Goal: Information Seeking & Learning: Learn about a topic

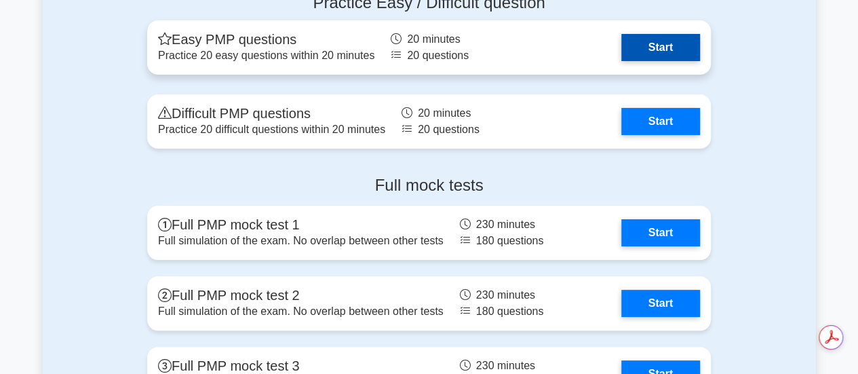
click at [679, 39] on link "Start" at bounding box center [660, 47] width 79 height 27
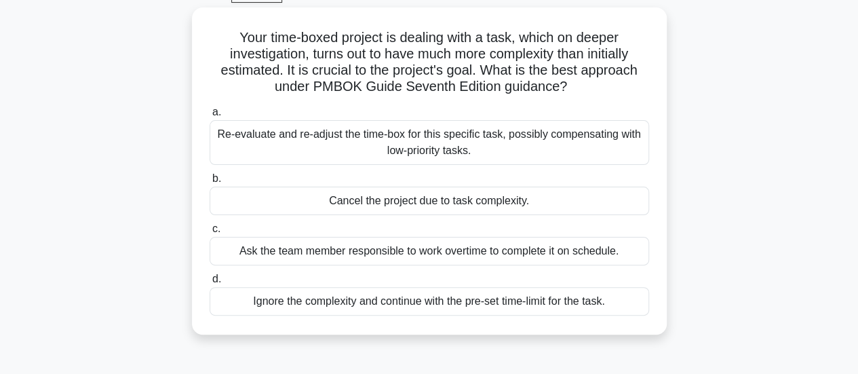
scroll to position [87, 0]
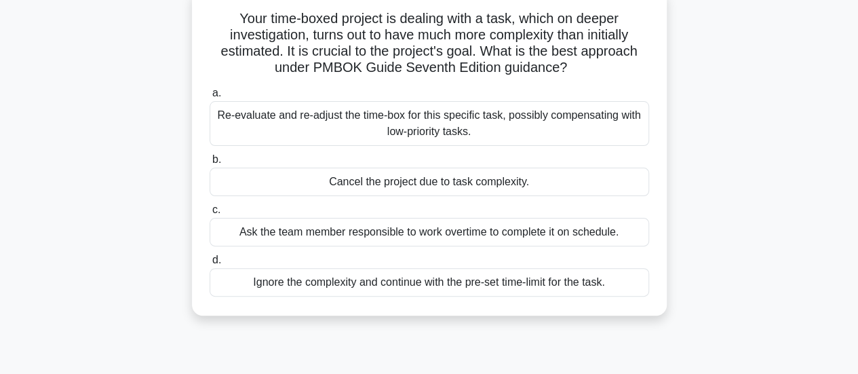
click at [458, 120] on div "Re-evaluate and re-adjust the time-box for this specific task, possibly compens…" at bounding box center [429, 123] width 439 height 45
click at [210, 98] on input "a. Re-evaluate and re-adjust the time-box for this specific task, possibly comp…" at bounding box center [210, 93] width 0 height 9
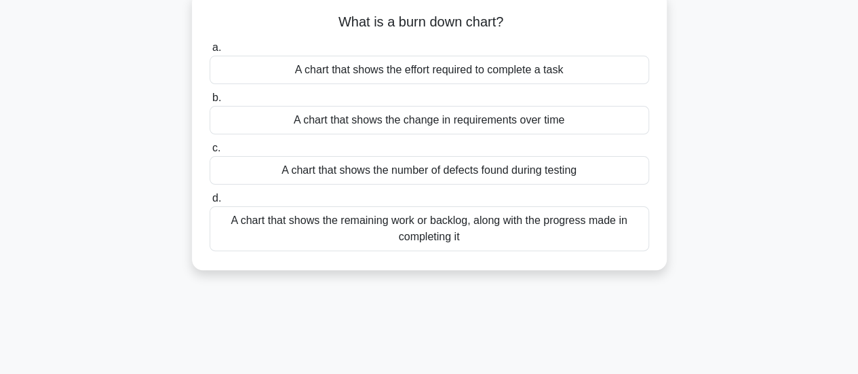
scroll to position [0, 0]
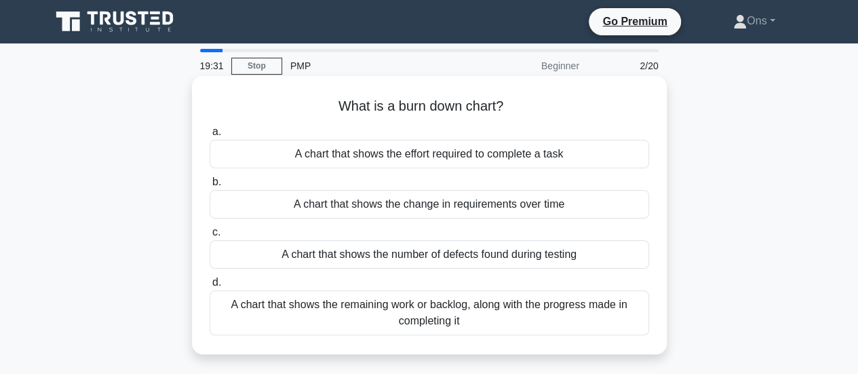
click at [519, 318] on div "A chart that shows the remaining work or backlog, along with the progress made …" at bounding box center [429, 312] width 439 height 45
click at [210, 287] on input "d. A chart that shows the remaining work or backlog, along with the progress ma…" at bounding box center [210, 282] width 0 height 9
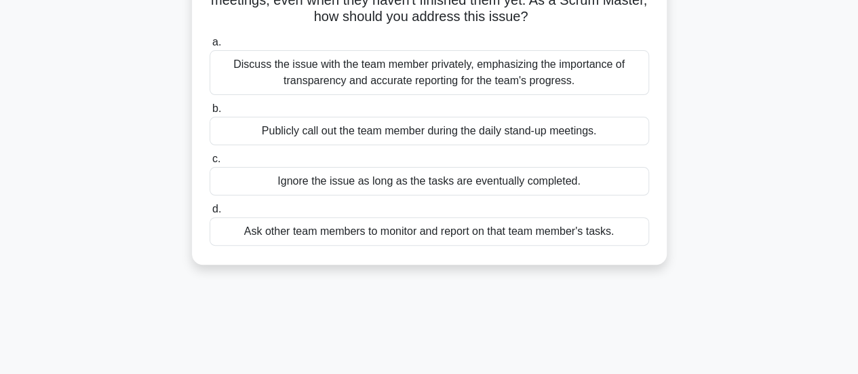
scroll to position [121, 0]
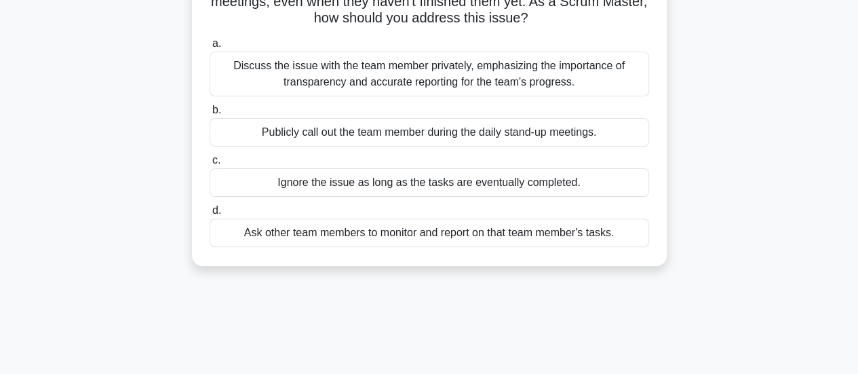
click at [555, 73] on div "Discuss the issue with the team member privately, emphasizing the importance of…" at bounding box center [429, 74] width 439 height 45
click at [210, 48] on input "a. Discuss the issue with the team member privately, emphasizing the importance…" at bounding box center [210, 43] width 0 height 9
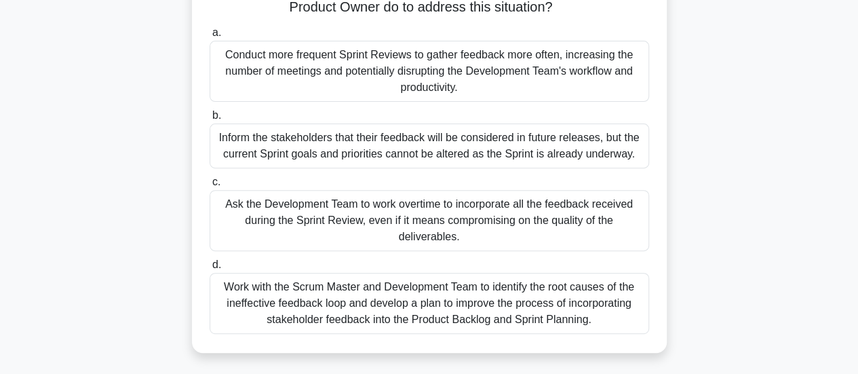
scroll to position [185, 0]
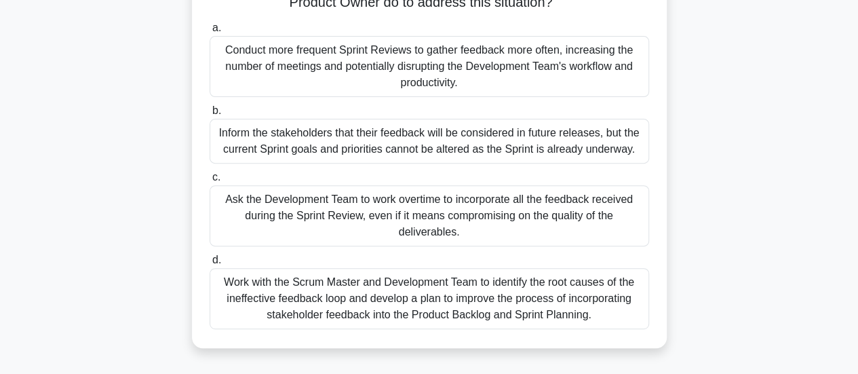
click at [499, 306] on div "Work with the Scrum Master and Development Team to identify the root causes of …" at bounding box center [429, 298] width 439 height 61
click at [210, 264] on input "d. Work with the Scrum Master and Development Team to identify the root causes …" at bounding box center [210, 260] width 0 height 9
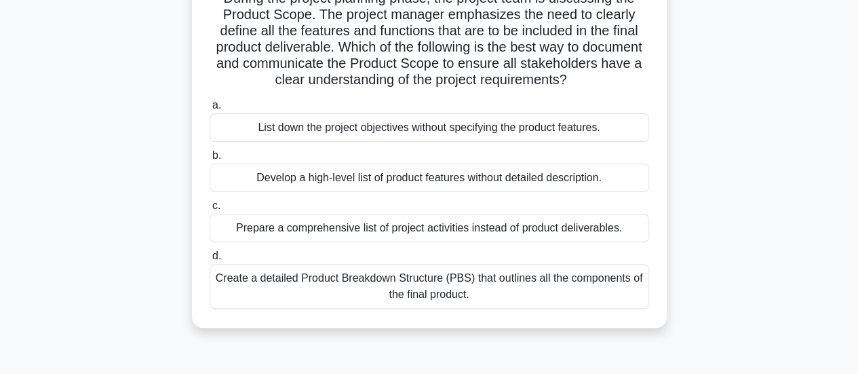
scroll to position [115, 0]
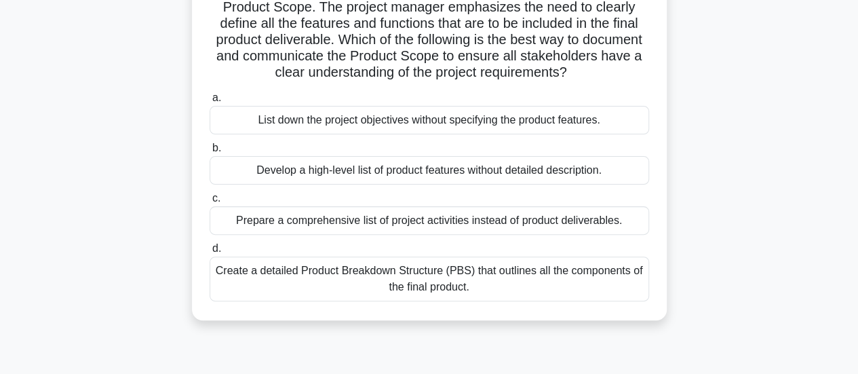
click at [494, 292] on div "Create a detailed Product Breakdown Structure (PBS) that outlines all the compo…" at bounding box center [429, 278] width 439 height 45
click at [210, 253] on input "d. Create a detailed Product Breakdown Structure (PBS) that outlines all the co…" at bounding box center [210, 248] width 0 height 9
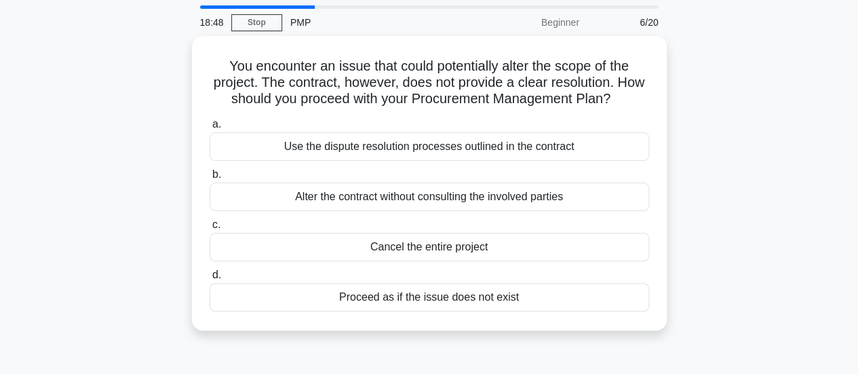
scroll to position [50, 0]
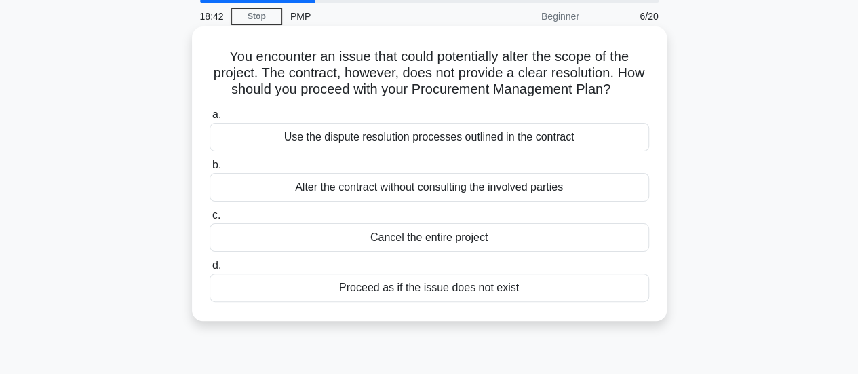
click at [587, 134] on div "Use the dispute resolution processes outlined in the contract" at bounding box center [429, 137] width 439 height 28
click at [210, 119] on input "a. Use the dispute resolution processes outlined in the contract" at bounding box center [210, 115] width 0 height 9
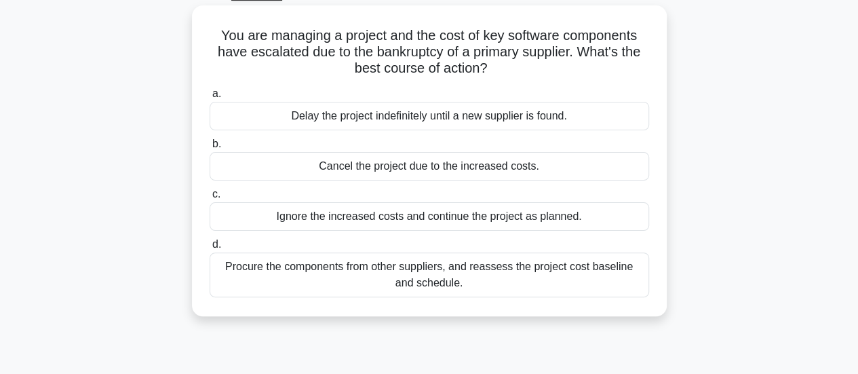
scroll to position [79, 0]
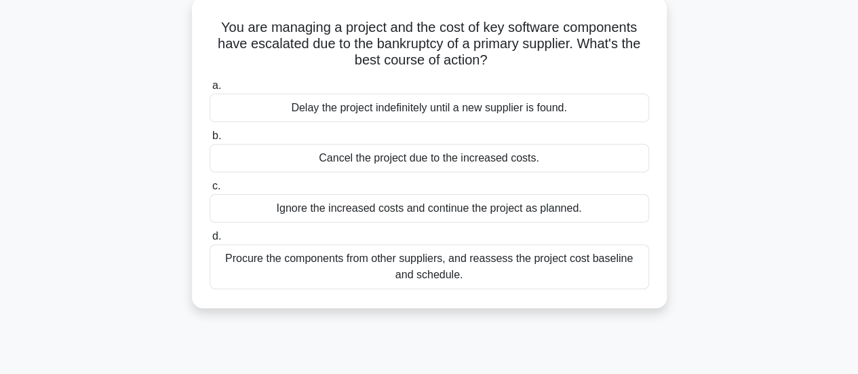
click at [469, 266] on div "Procure the components from other suppliers, and reassess the project cost base…" at bounding box center [429, 266] width 439 height 45
click at [210, 241] on input "d. Procure the components from other suppliers, and reassess the project cost b…" at bounding box center [210, 236] width 0 height 9
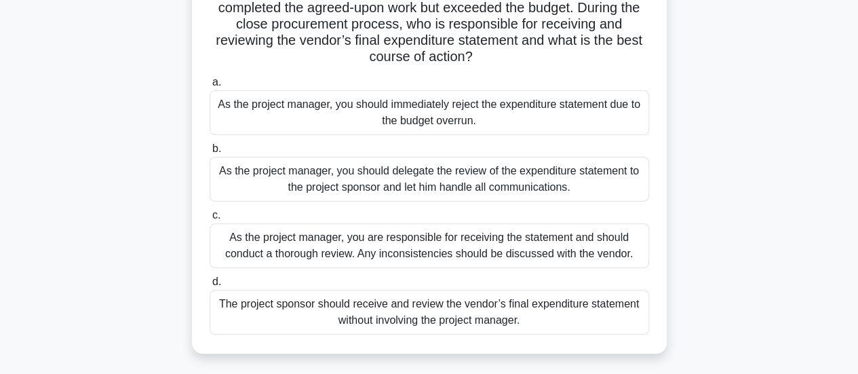
scroll to position [125, 0]
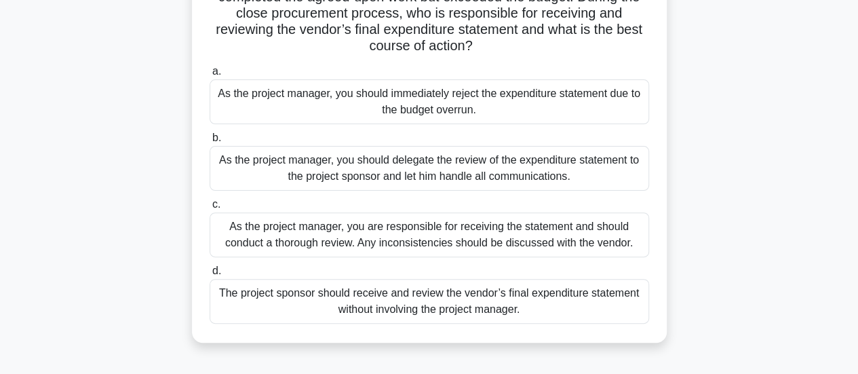
click at [517, 242] on div "As the project manager, you are responsible for receiving the statement and sho…" at bounding box center [429, 234] width 439 height 45
click at [210, 209] on input "c. As the project manager, you are responsible for receiving the statement and …" at bounding box center [210, 204] width 0 height 9
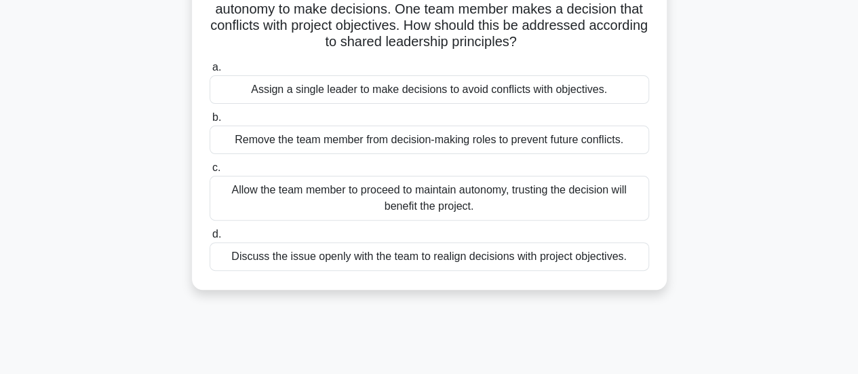
scroll to position [118, 0]
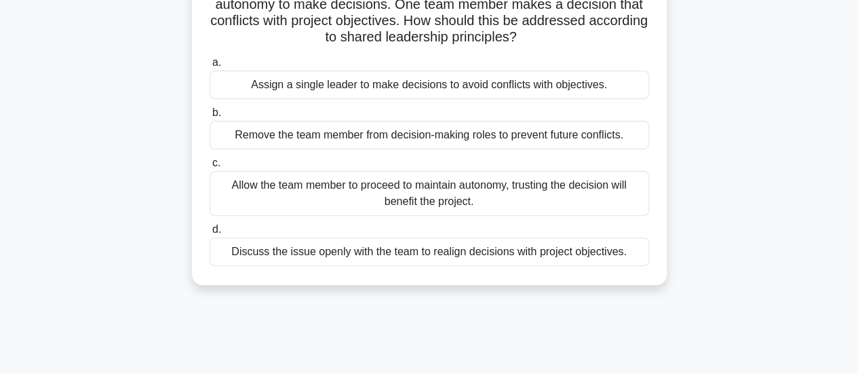
click at [557, 256] on div "Discuss the issue openly with the team to realign decisions with project object…" at bounding box center [429, 251] width 439 height 28
click at [210, 234] on input "d. Discuss the issue openly with the team to realign decisions with project obj…" at bounding box center [210, 229] width 0 height 9
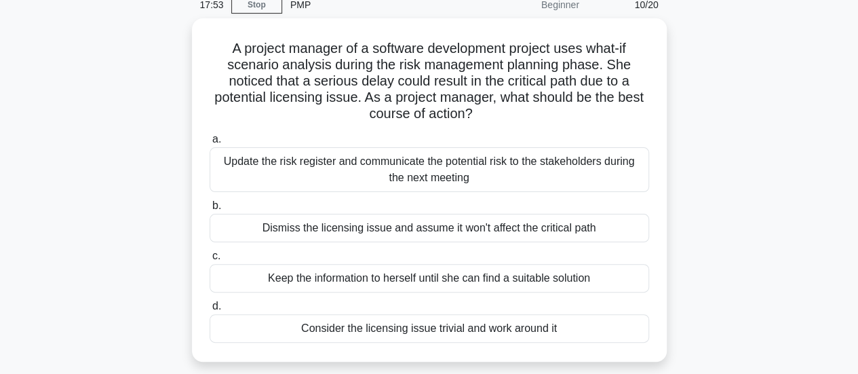
scroll to position [62, 0]
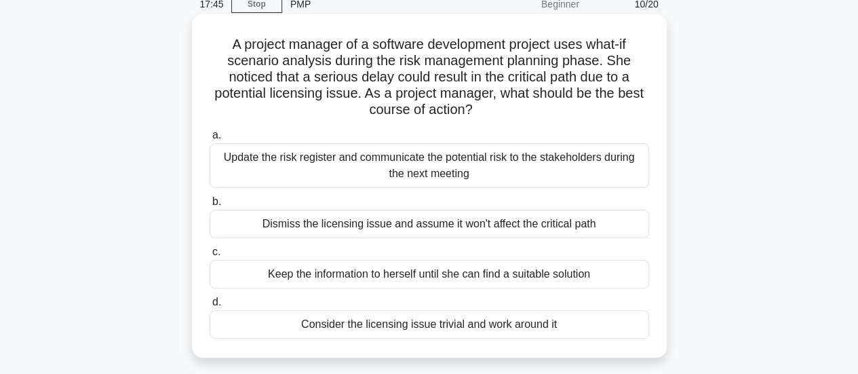
click at [524, 173] on div "Update the risk register and communicate the potential risk to the stakeholders…" at bounding box center [429, 165] width 439 height 45
click at [210, 140] on input "a. Update the risk register and communicate the potential risk to the stakehold…" at bounding box center [210, 135] width 0 height 9
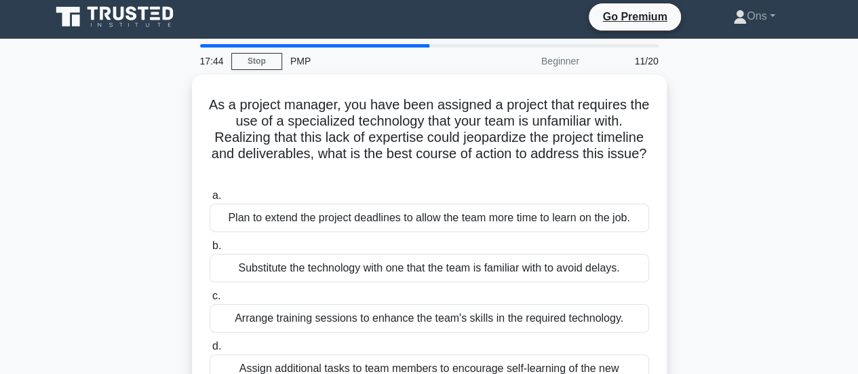
scroll to position [0, 0]
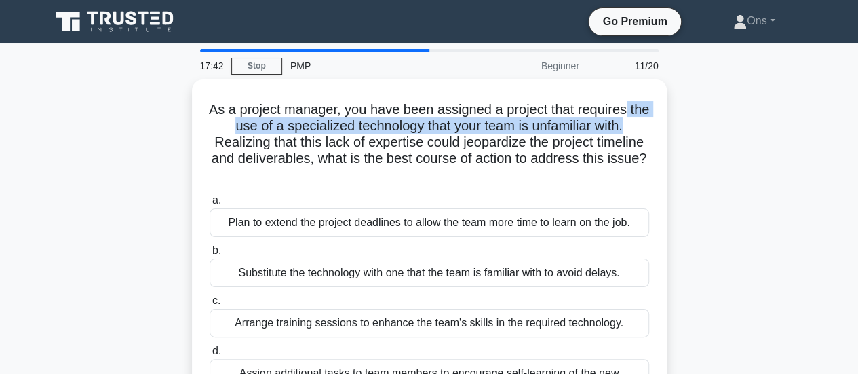
drag, startPoint x: 852, startPoint y: 82, endPoint x: 846, endPoint y: 130, distance: 48.5
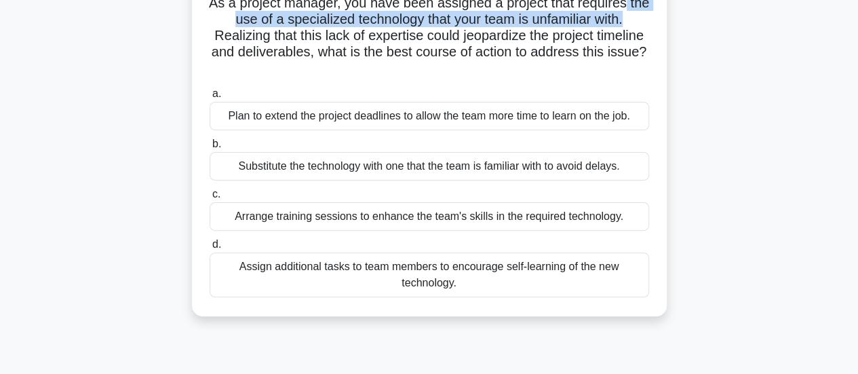
scroll to position [110, 0]
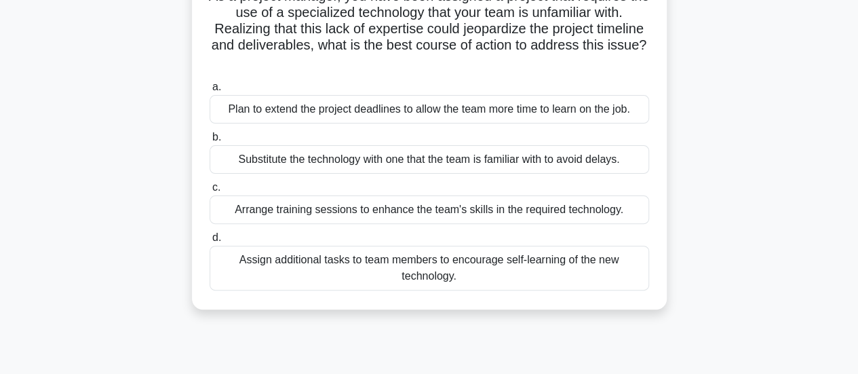
click at [520, 208] on div "Arrange training sessions to enhance the team's skills in the required technolo…" at bounding box center [429, 209] width 439 height 28
click at [210, 192] on input "c. Arrange training sessions to enhance the team's skills in the required techn…" at bounding box center [210, 187] width 0 height 9
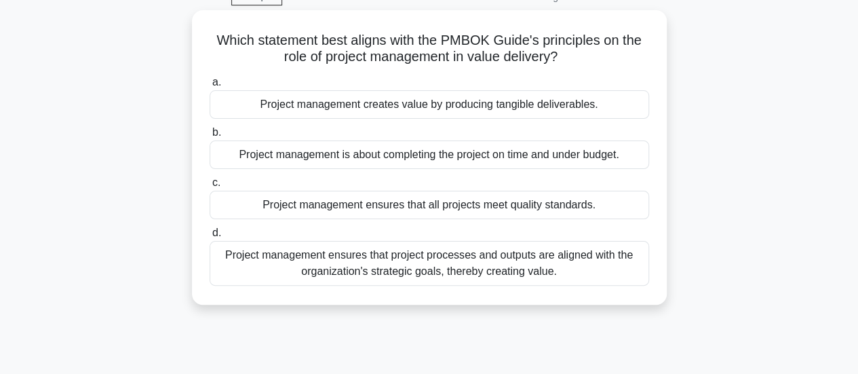
scroll to position [71, 0]
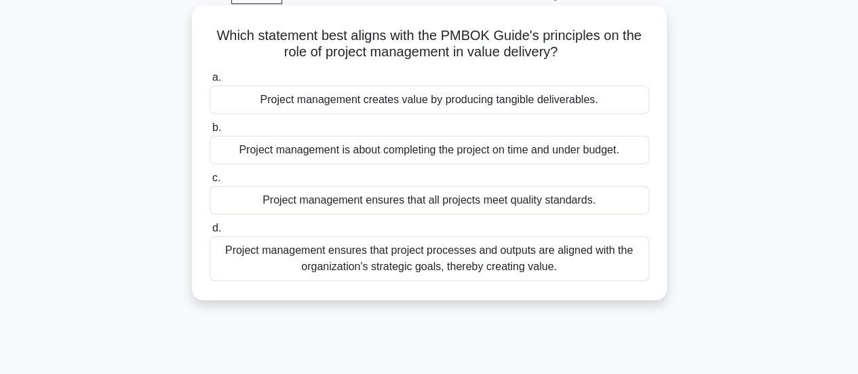
click at [503, 258] on div "Project management ensures that project processes and outputs are aligned with …" at bounding box center [429, 258] width 439 height 45
click at [210, 233] on input "d. Project management ensures that project processes and outputs are aligned wi…" at bounding box center [210, 228] width 0 height 9
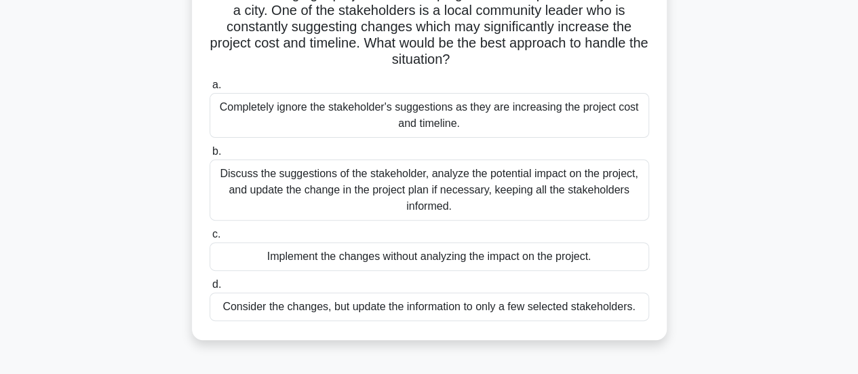
scroll to position [114, 0]
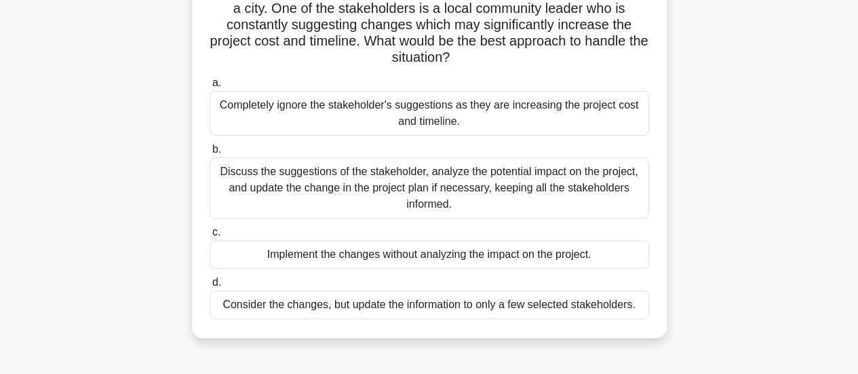
click at [467, 186] on div "Discuss the suggestions of the stakeholder, analyze the potential impact on the…" at bounding box center [429, 187] width 439 height 61
click at [210, 154] on input "b. Discuss the suggestions of the stakeholder, analyze the potential impact on …" at bounding box center [210, 149] width 0 height 9
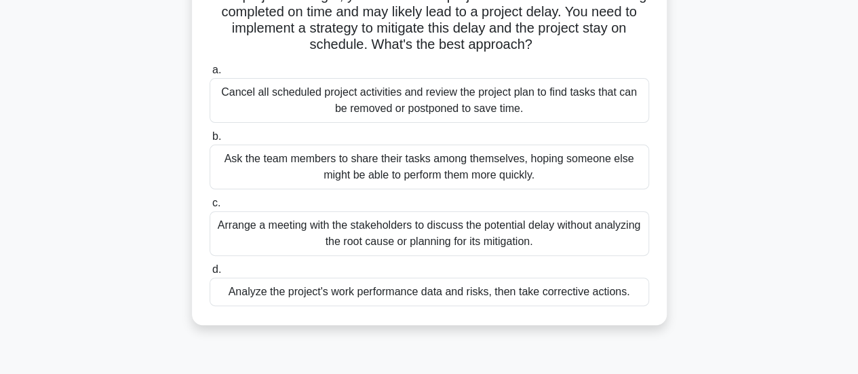
scroll to position [117, 0]
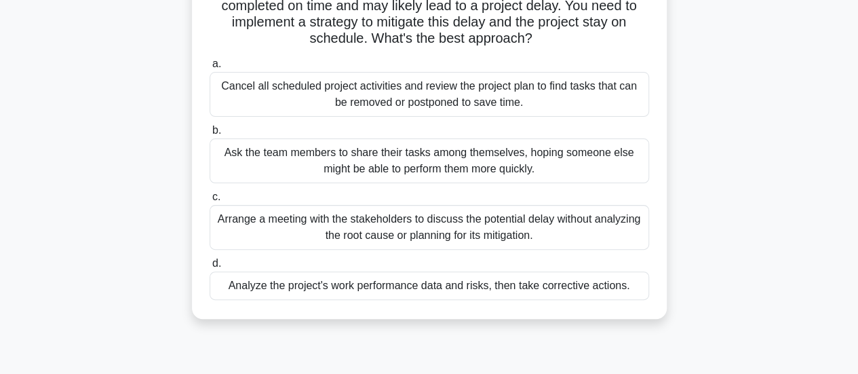
click at [498, 290] on div "Analyze the project's work performance data and risks, then take corrective act…" at bounding box center [429, 285] width 439 height 28
click at [210, 268] on input "d. Analyze the project's work performance data and risks, then take corrective …" at bounding box center [210, 263] width 0 height 9
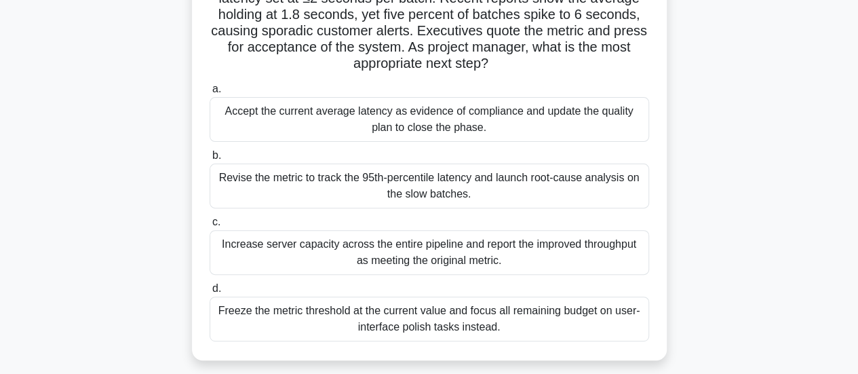
scroll to position [128, 0]
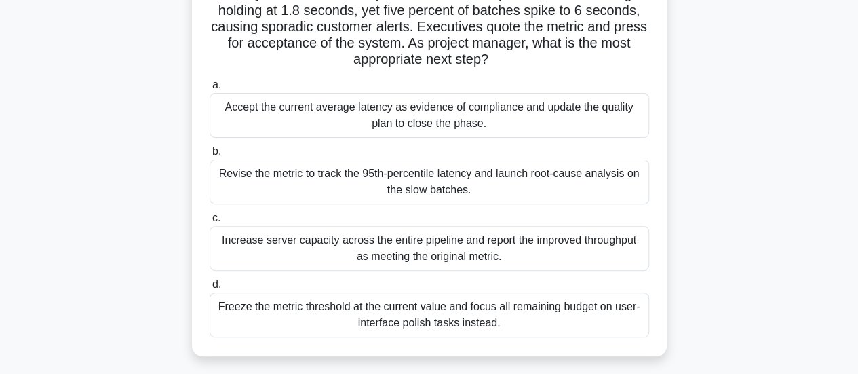
click at [526, 179] on div "Revise the metric to track the 95th-percentile latency and launch root-cause an…" at bounding box center [429, 181] width 439 height 45
click at [210, 156] on input "b. Revise the metric to track the 95th-percentile latency and launch root-cause…" at bounding box center [210, 151] width 0 height 9
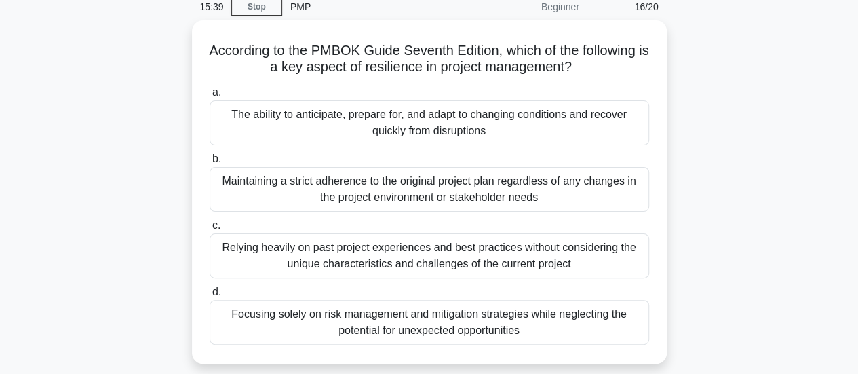
scroll to position [54, 0]
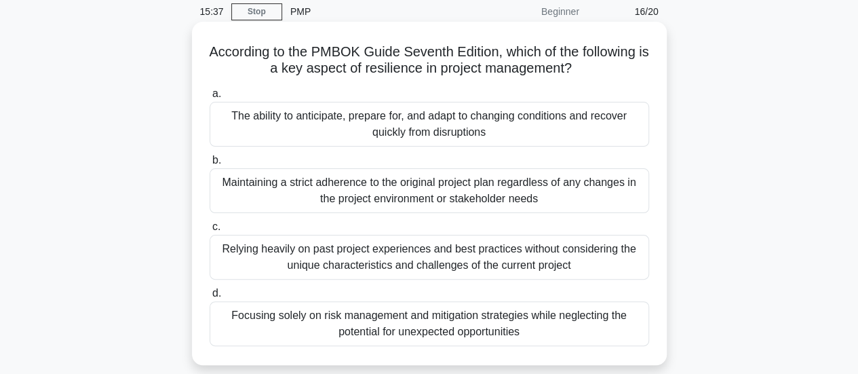
click at [524, 113] on div "The ability to anticipate, prepare for, and adapt to changing conditions and re…" at bounding box center [429, 124] width 439 height 45
click at [210, 98] on input "a. The ability to anticipate, prepare for, and adapt to changing conditions and…" at bounding box center [210, 94] width 0 height 9
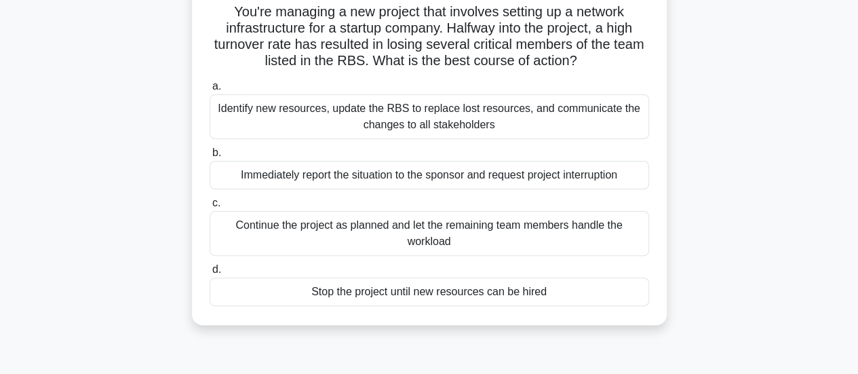
scroll to position [107, 0]
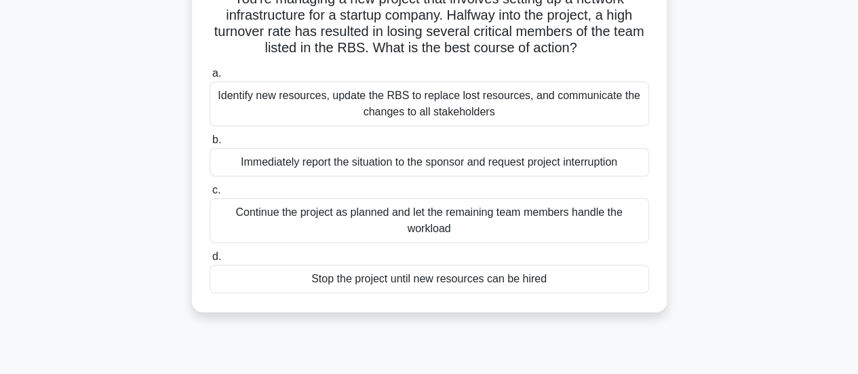
click at [530, 114] on div "Identify new resources, update the RBS to replace lost resources, and communica…" at bounding box center [429, 103] width 439 height 45
click at [210, 78] on input "a. Identify new resources, update the RBS to replace lost resources, and commun…" at bounding box center [210, 73] width 0 height 9
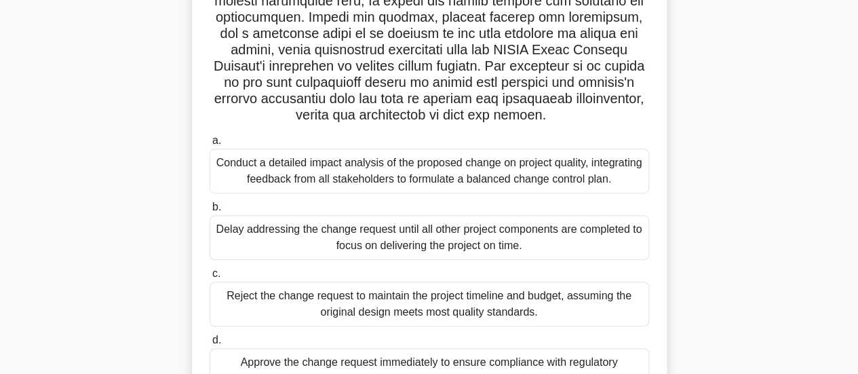
scroll to position [362, 0]
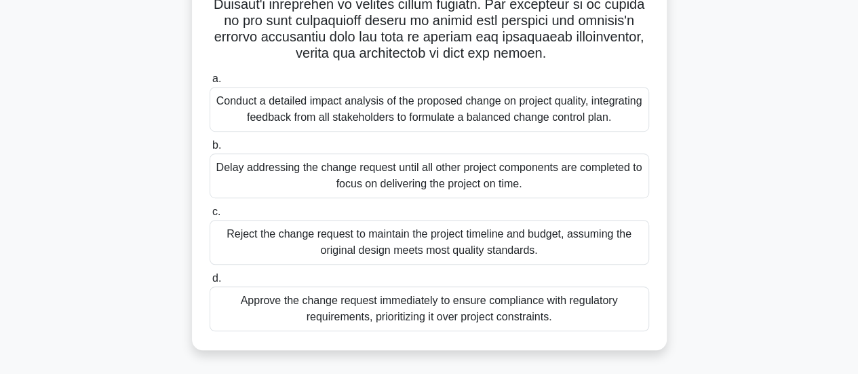
click at [567, 120] on div "Conduct a detailed impact analysis of the proposed change on project quality, i…" at bounding box center [429, 109] width 439 height 45
click at [210, 83] on input "a. Conduct a detailed impact analysis of the proposed change on project quality…" at bounding box center [210, 79] width 0 height 9
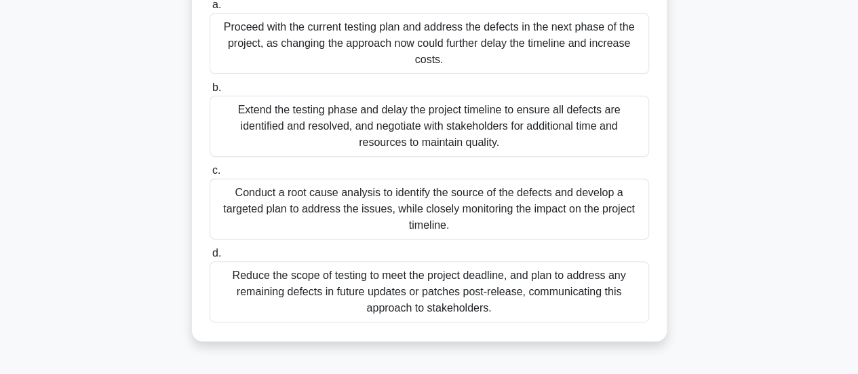
scroll to position [219, 0]
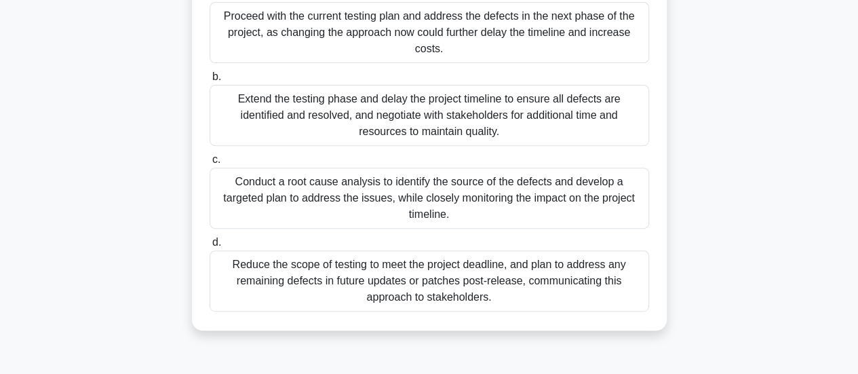
click at [507, 193] on div "Conduct a root cause analysis to identify the source of the defects and develop…" at bounding box center [429, 197] width 439 height 61
click at [210, 164] on input "c. Conduct a root cause analysis to identify the source of the defects and deve…" at bounding box center [210, 159] width 0 height 9
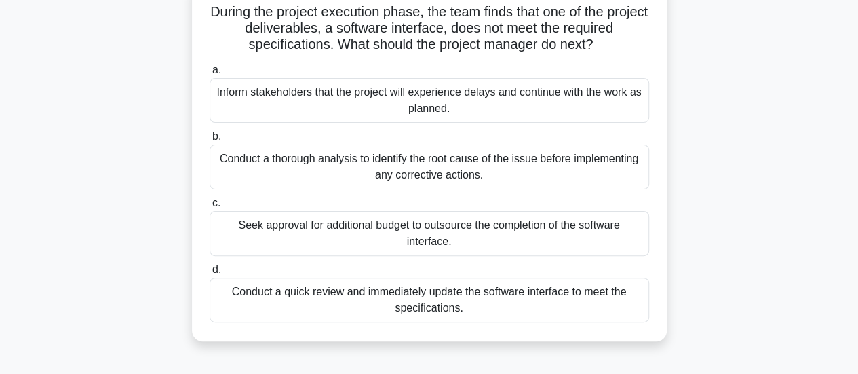
scroll to position [112, 0]
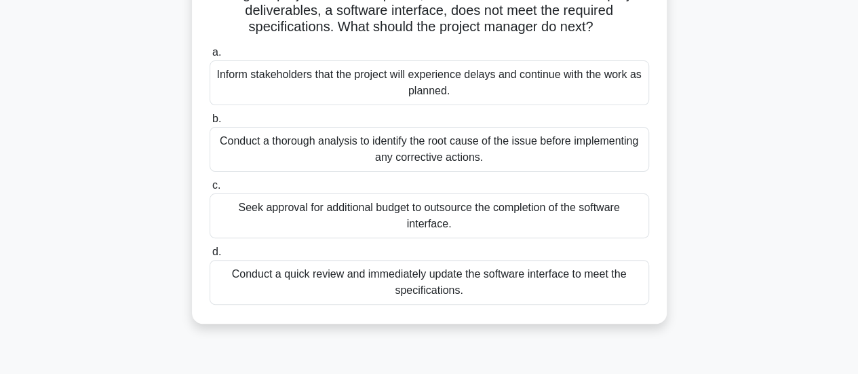
click at [493, 158] on div "Conduct a thorough analysis to identify the root cause of the issue before impl…" at bounding box center [429, 149] width 439 height 45
click at [210, 123] on input "b. Conduct a thorough analysis to identify the root cause of the issue before i…" at bounding box center [210, 119] width 0 height 9
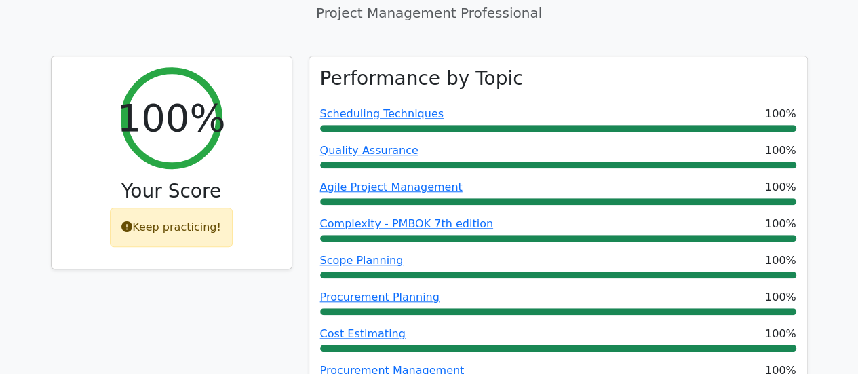
scroll to position [517, 0]
